Goal: Task Accomplishment & Management: Use online tool/utility

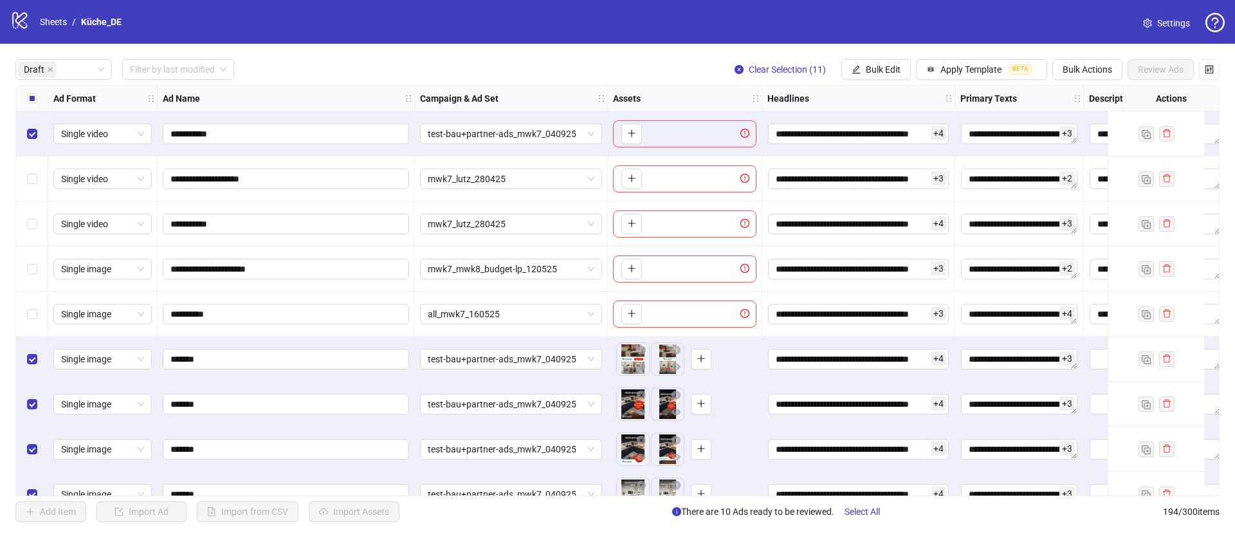
click at [55, 30] on div "logo/logo-mobile Sheets / Küche_DE" at bounding box center [68, 21] width 116 height 23
click at [26, 23] on icon "logo/logo-mobile" at bounding box center [19, 19] width 19 height 19
click at [53, 23] on link "Sheets" at bounding box center [53, 22] width 32 height 14
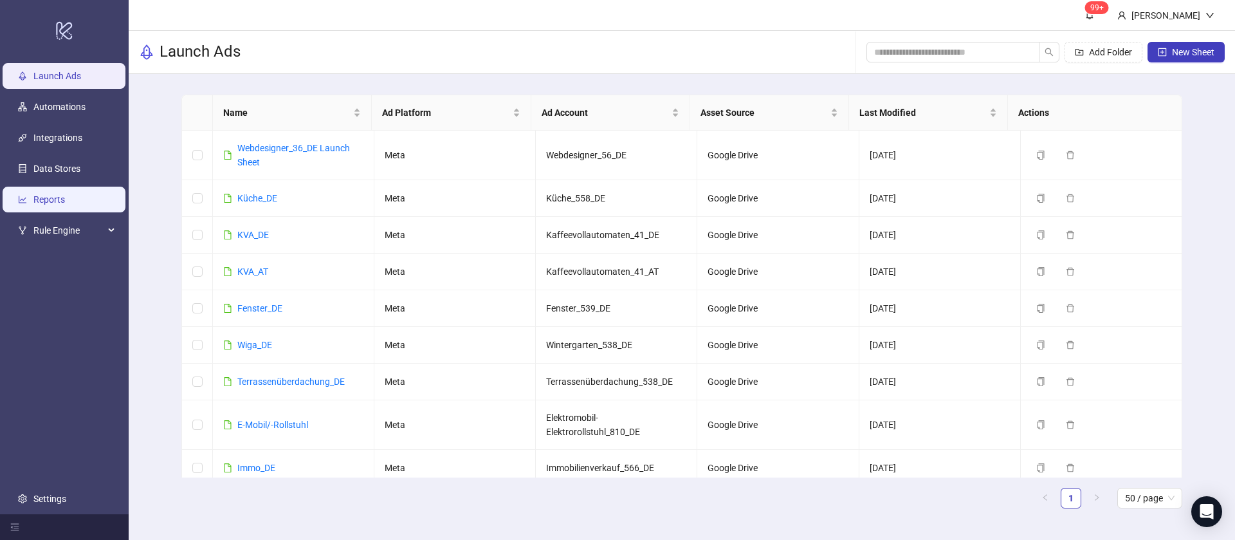
click at [65, 194] on link "Reports" at bounding box center [49, 199] width 32 height 10
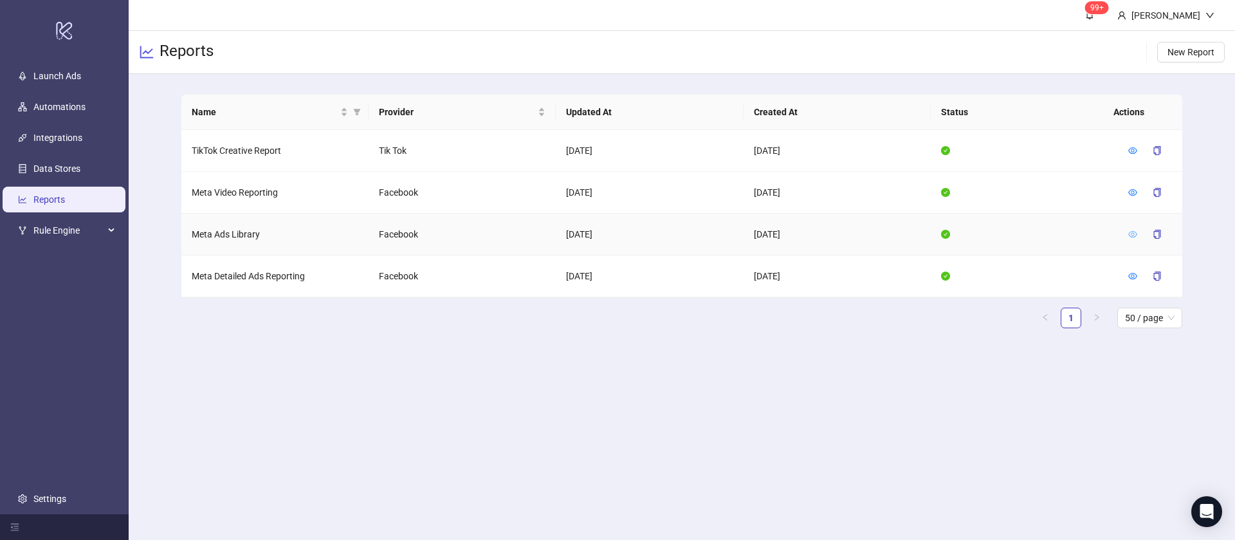
click at [1136, 237] on icon "eye" at bounding box center [1132, 234] width 9 height 9
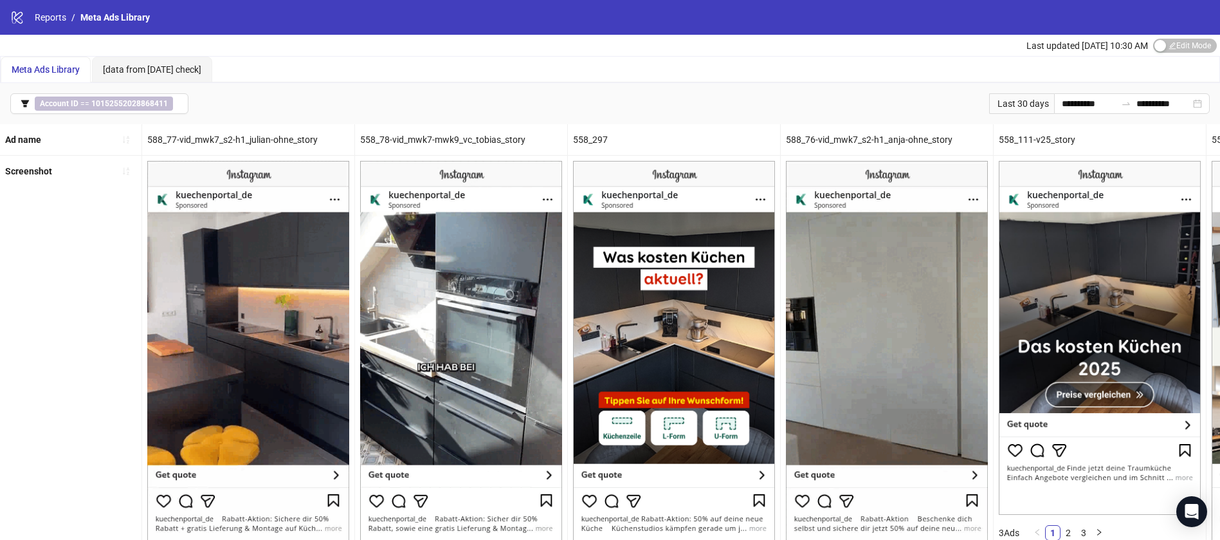
click at [132, 119] on div "**********" at bounding box center [610, 103] width 1220 height 41
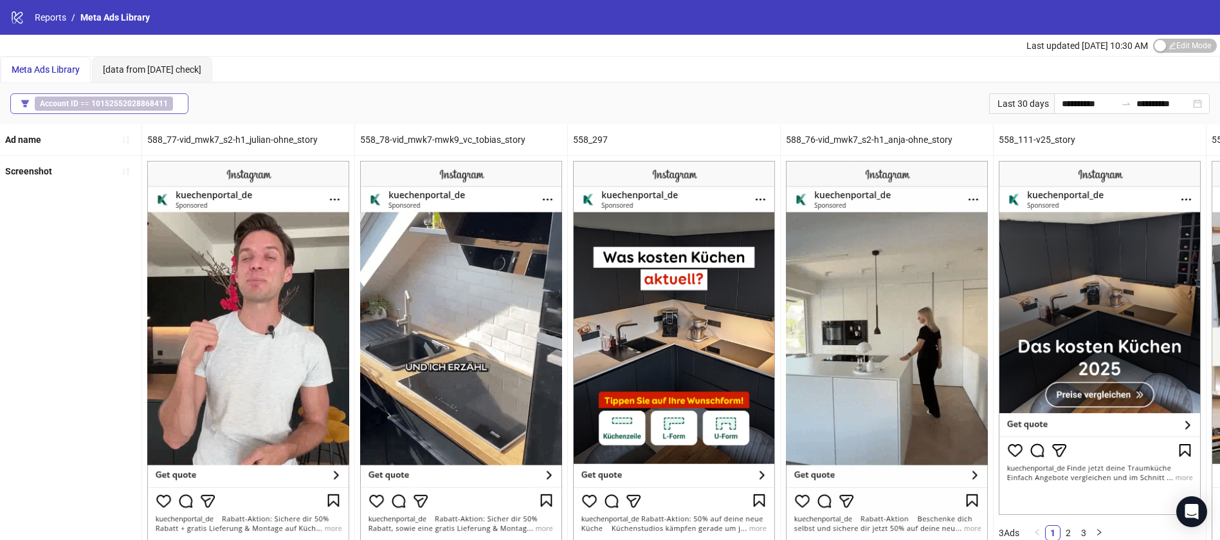
click at [133, 111] on button "Account ID == 10152552028868411" at bounding box center [99, 103] width 178 height 21
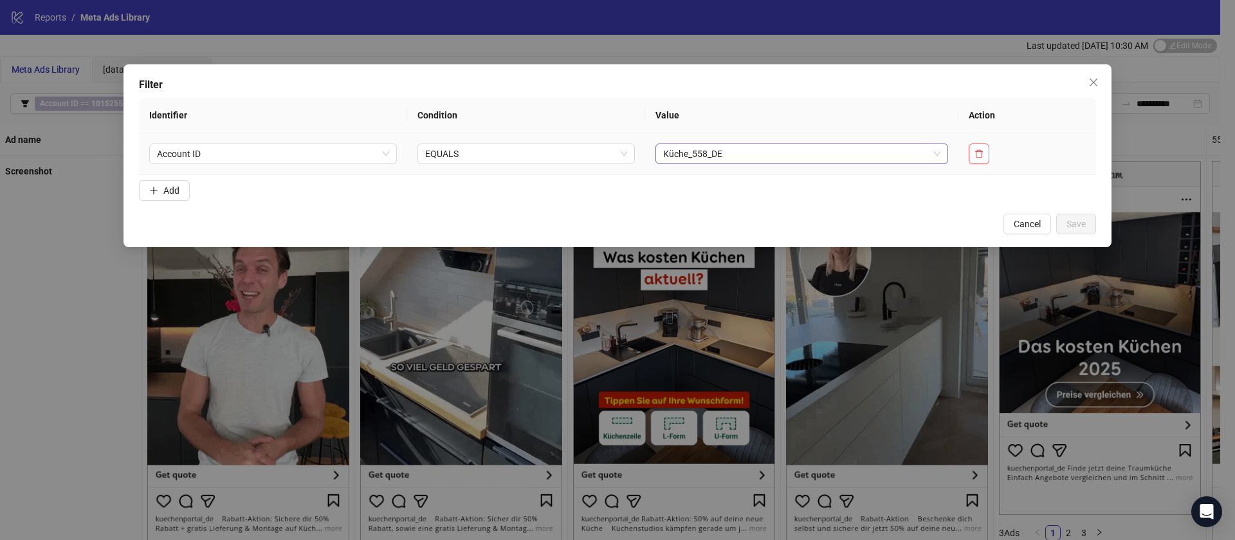
click at [846, 156] on span "Küche_558_DE" at bounding box center [801, 153] width 277 height 19
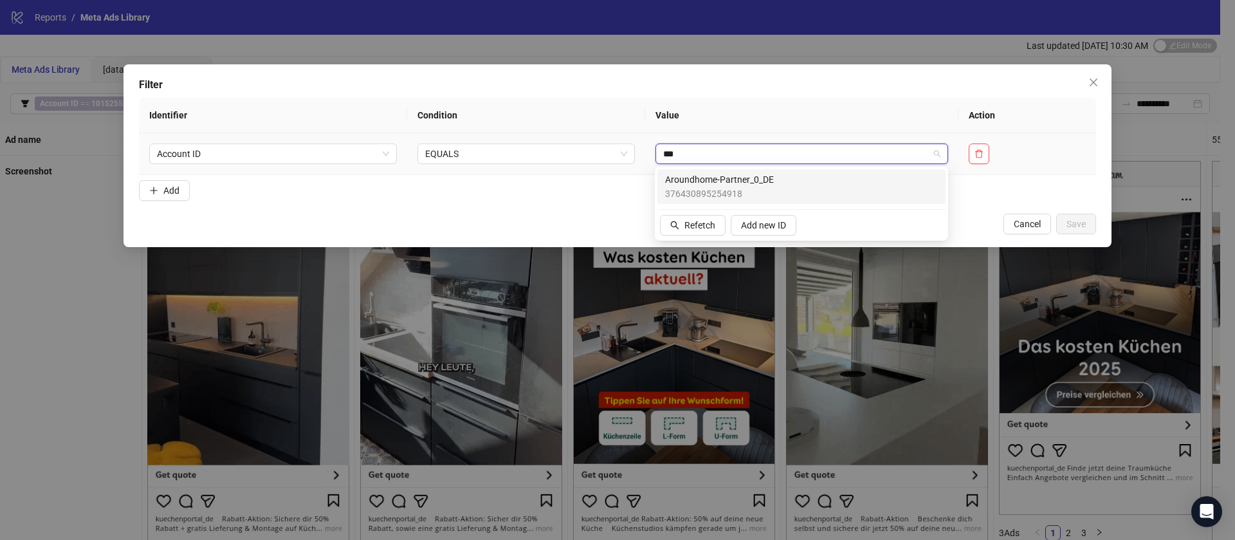
type input "****"
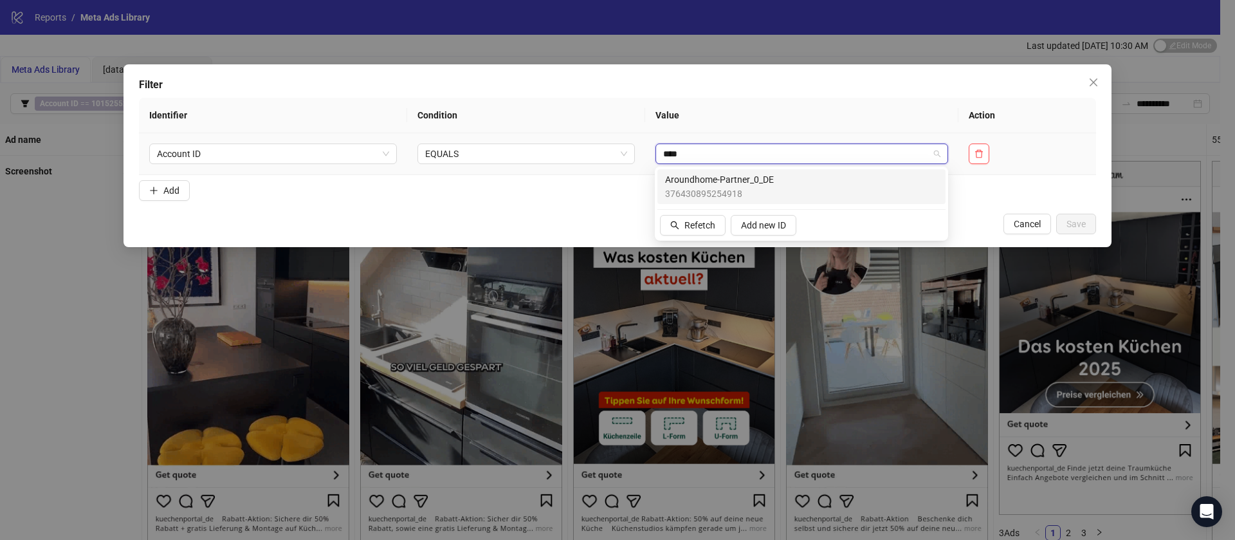
click at [787, 188] on div "Aroundhome-Partner_0_DE 376430895254918" at bounding box center [801, 186] width 273 height 28
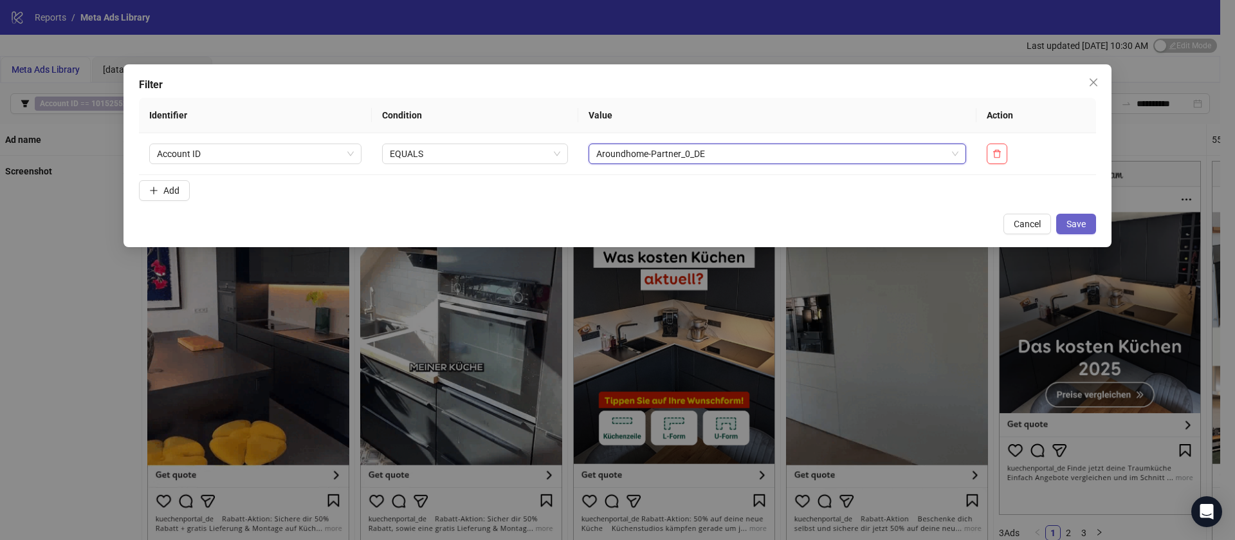
click at [1089, 219] on button "Save" at bounding box center [1076, 224] width 40 height 21
